Goal: Task Accomplishment & Management: Use online tool/utility

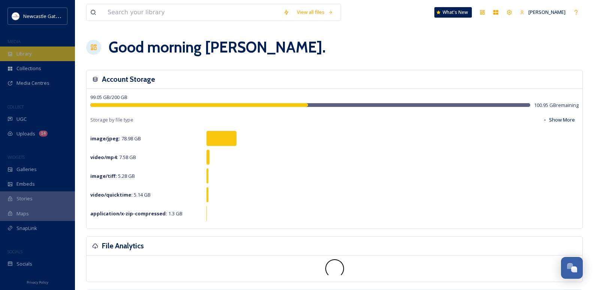
click at [20, 48] on div "Library" at bounding box center [37, 53] width 75 height 15
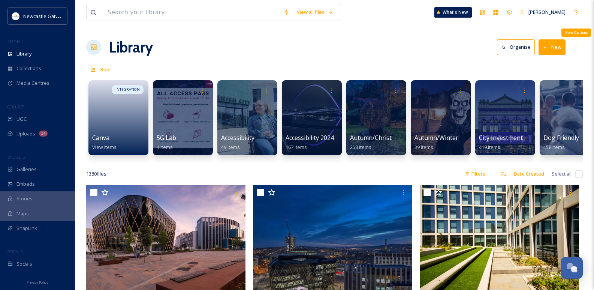
click at [556, 47] on button "New" at bounding box center [551, 46] width 27 height 15
click at [552, 94] on div "Folder" at bounding box center [543, 94] width 42 height 15
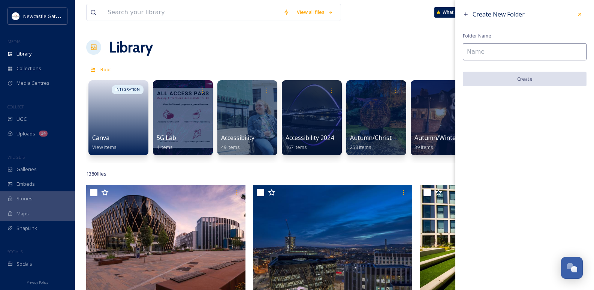
click at [515, 48] on input at bounding box center [525, 51] width 124 height 17
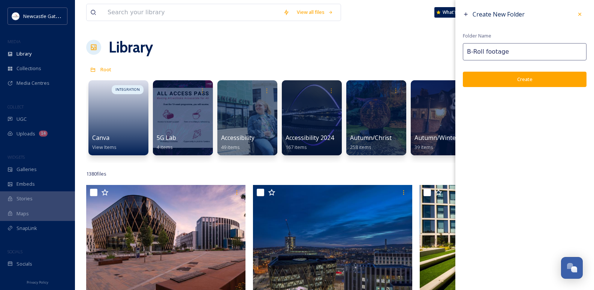
click at [475, 51] on input "B-Roll footage" at bounding box center [525, 51] width 124 height 17
type input "B-roll footage"
click at [528, 80] on button "Create" at bounding box center [525, 79] width 124 height 15
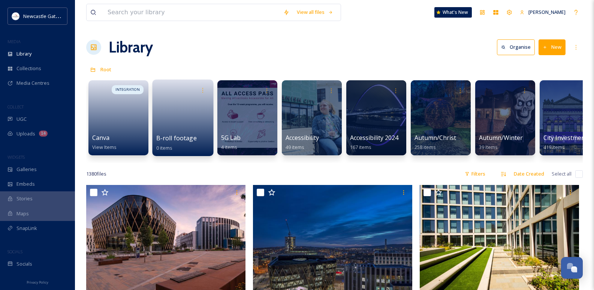
click at [198, 114] on link at bounding box center [183, 115] width 54 height 36
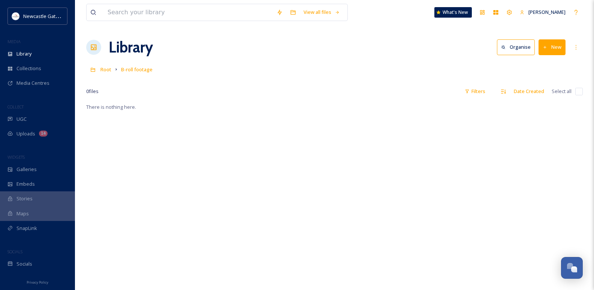
click at [551, 49] on button "New" at bounding box center [551, 46] width 27 height 15
click at [553, 63] on span "File Upload" at bounding box center [548, 64] width 25 height 7
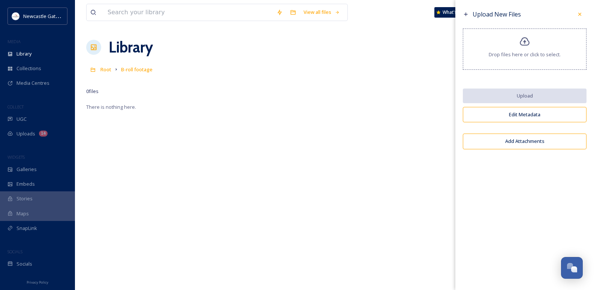
click at [536, 48] on div "Drop files here or click to select." at bounding box center [525, 48] width 124 height 41
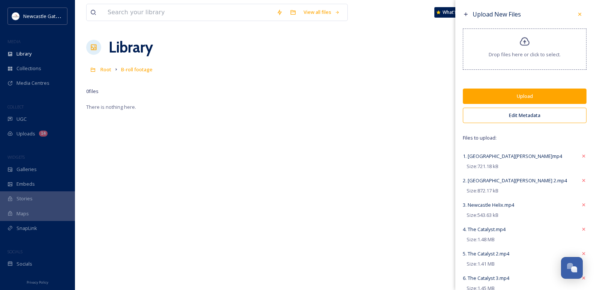
click at [513, 99] on button "Upload" at bounding box center [525, 95] width 124 height 15
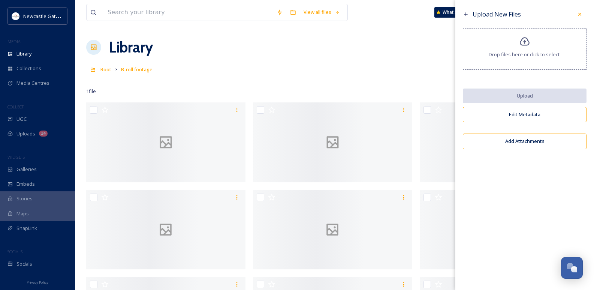
click at [543, 50] on div "Drop files here or click to select." at bounding box center [525, 48] width 124 height 41
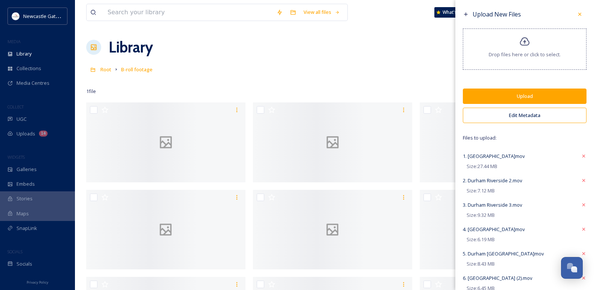
click at [536, 94] on button "Upload" at bounding box center [525, 95] width 124 height 15
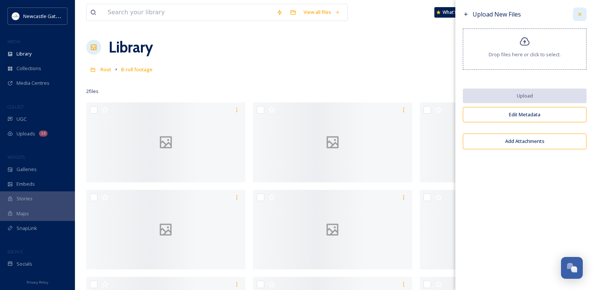
click at [576, 16] on div at bounding box center [579, 13] width 13 height 13
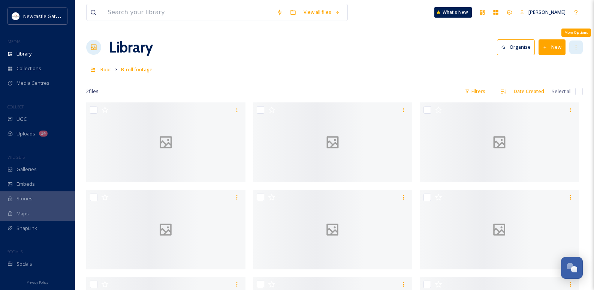
click at [576, 48] on icon at bounding box center [576, 47] width 6 height 6
click at [300, 66] on div "Root B-roll footage" at bounding box center [334, 69] width 496 height 14
